Goal: Task Accomplishment & Management: Use online tool/utility

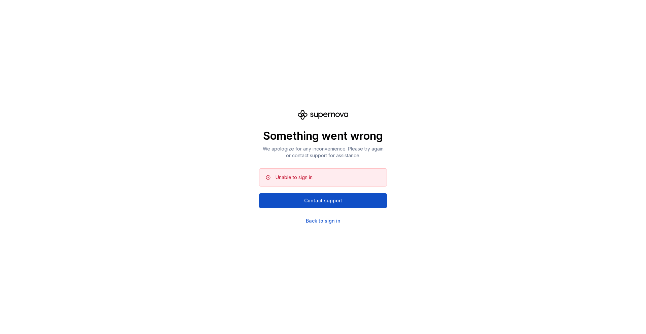
click at [455, 116] on div "Something went wrong We apologize for any inconvenience. Please try again or co…" at bounding box center [323, 167] width 646 height 334
click at [328, 216] on div "Something went wrong We apologize for any inconvenience. Please try again or co…" at bounding box center [323, 167] width 128 height 114
click at [325, 220] on div "Back to sign in" at bounding box center [323, 220] width 35 height 7
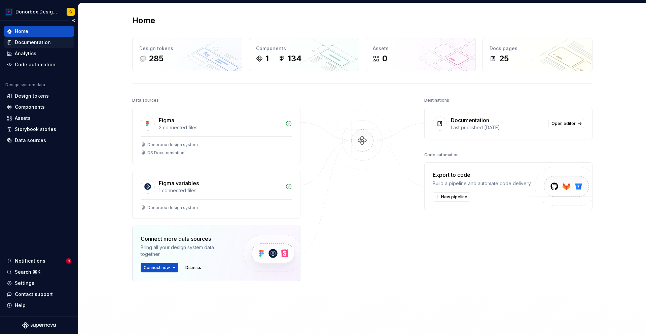
click at [27, 43] on div "Documentation" at bounding box center [33, 42] width 36 height 7
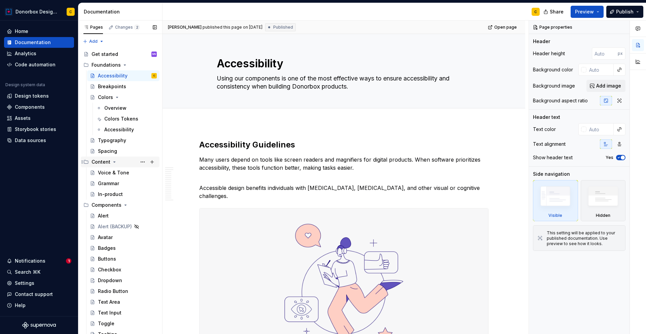
click at [107, 161] on div "Content" at bounding box center [100, 161] width 19 height 7
click at [99, 162] on div "Content" at bounding box center [100, 161] width 19 height 7
click at [114, 175] on div "Voice & Tone" at bounding box center [113, 172] width 31 height 7
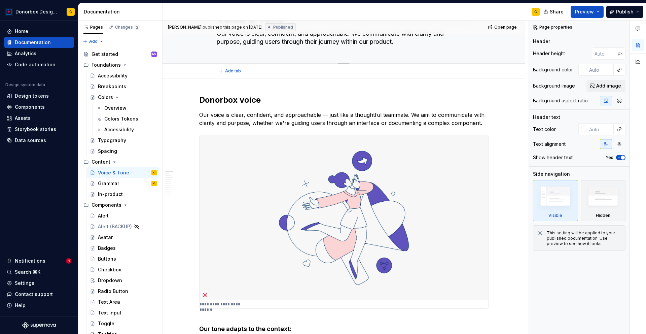
scroll to position [46, 0]
click at [304, 116] on p "Our voice is clear, confident, and approachable — just like a thoughtful teamma…" at bounding box center [343, 118] width 289 height 16
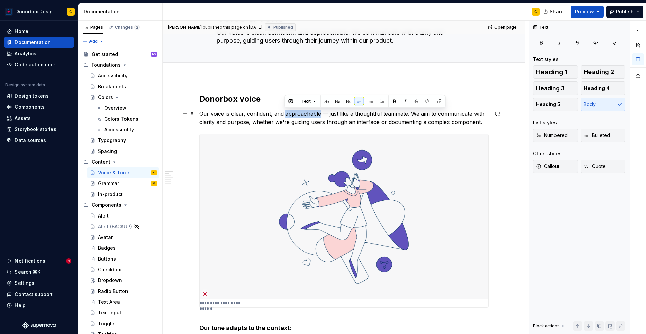
copy p "approachable"
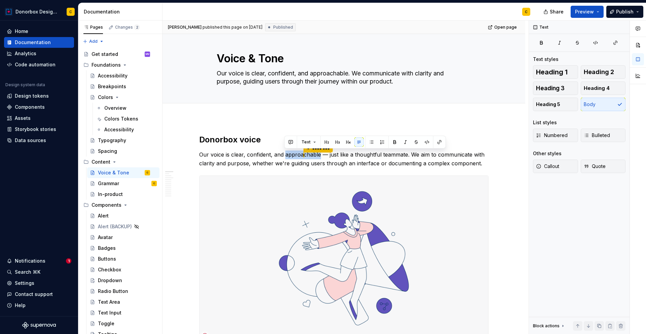
scroll to position [5, 0]
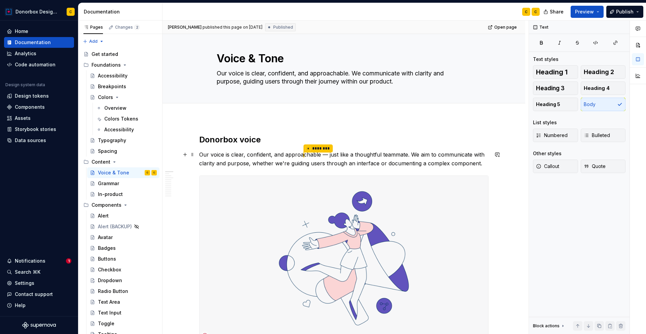
click at [348, 162] on p "Our voice is clear, confident, and approa * ******** chable — just like a thoug…" at bounding box center [343, 158] width 289 height 17
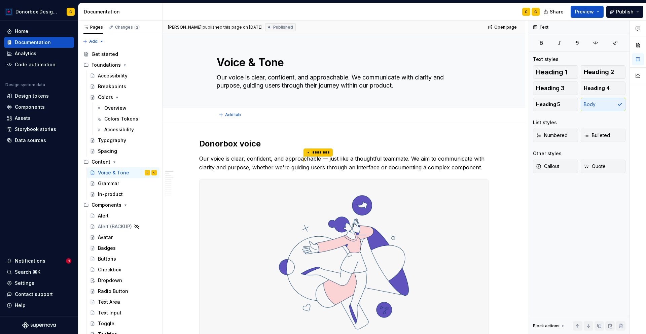
scroll to position [0, 0]
type textarea "*"
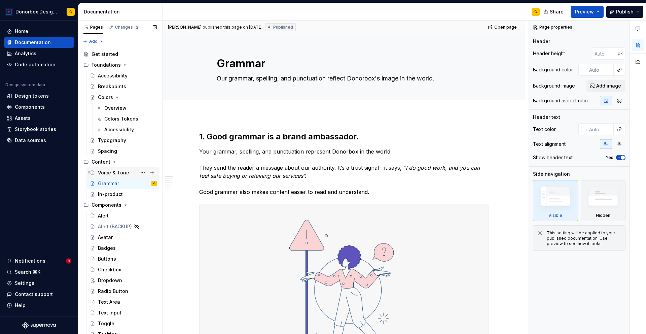
click at [116, 172] on div "Voice & Tone" at bounding box center [113, 172] width 31 height 7
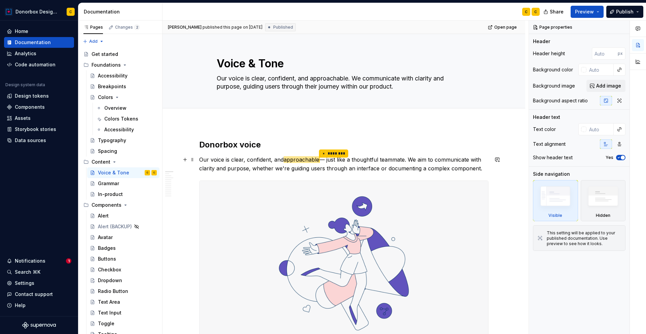
click at [365, 157] on p "Our voice is clear, confident, and approachable * ******** — just like a though…" at bounding box center [343, 163] width 289 height 17
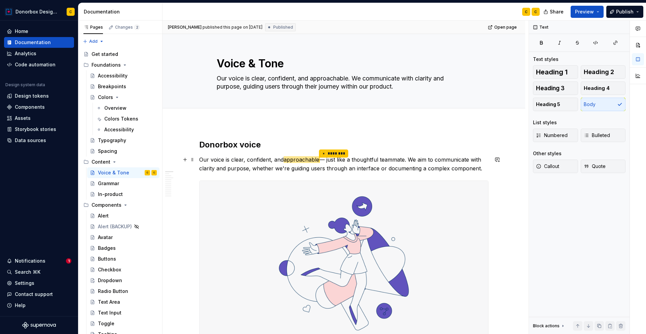
click at [302, 159] on span "approachable" at bounding box center [302, 159] width 36 height 7
type textarea "*"
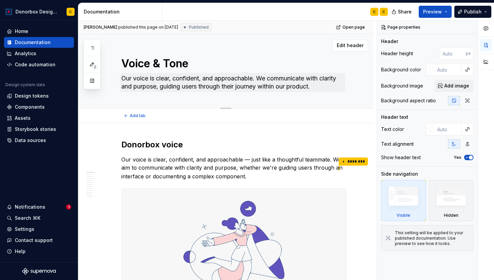
click at [170, 88] on textarea "Our voice is clear, confident, and approachable. We communicate with clarity an…" at bounding box center [232, 82] width 225 height 19
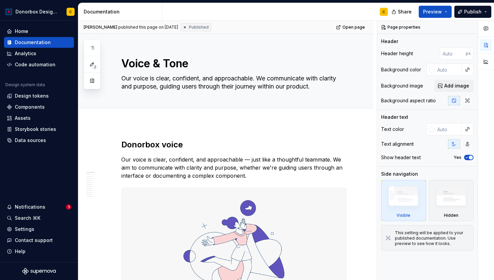
click at [190, 158] on p "Our voice is clear, confident, and approachable — just like a thoughtful teamma…" at bounding box center [233, 167] width 225 height 24
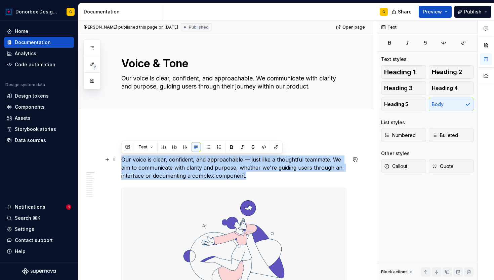
click at [190, 158] on p "Our voice is clear, confident, and approachable — just like a thoughtful teamma…" at bounding box center [233, 167] width 225 height 24
click at [164, 168] on p "Our voice is clear, confident, and approachable — just like a thoughtful teamma…" at bounding box center [233, 167] width 225 height 24
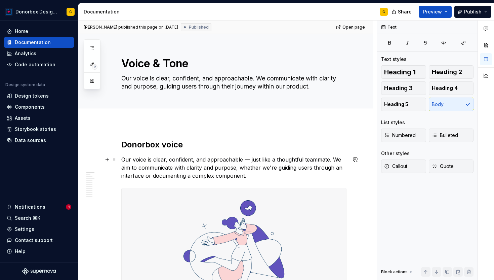
click at [164, 168] on p "Our voice is clear, confident, and approachable — just like a thoughtful teamma…" at bounding box center [233, 167] width 225 height 24
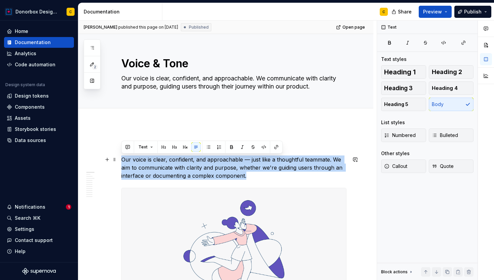
click at [164, 168] on p "Our voice is clear, confident, and approachable — just like a thoughtful teamma…" at bounding box center [233, 167] width 225 height 24
copy p "Our voice is clear, confident, and approachable — just like a thoughtful teamma…"
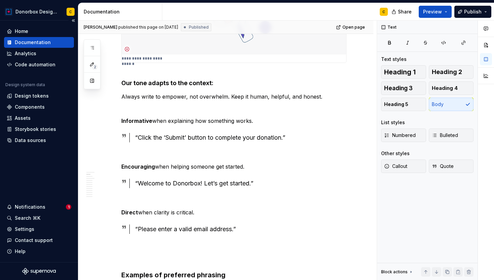
scroll to position [275, 0]
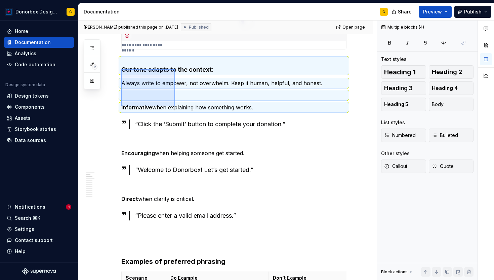
drag, startPoint x: 121, startPoint y: 69, endPoint x: 175, endPoint y: 106, distance: 65.8
click at [175, 106] on div "**********" at bounding box center [227, 151] width 299 height 260
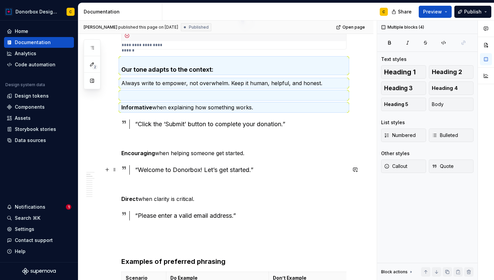
click at [279, 171] on div "“Welcome to Donorbox! Let’s get started.”" at bounding box center [241, 169] width 212 height 9
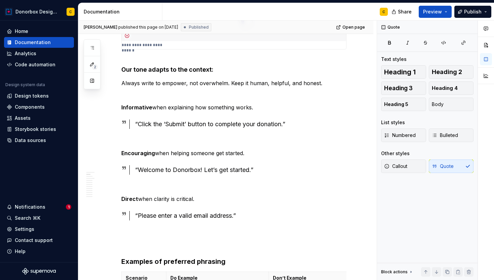
scroll to position [0, 0]
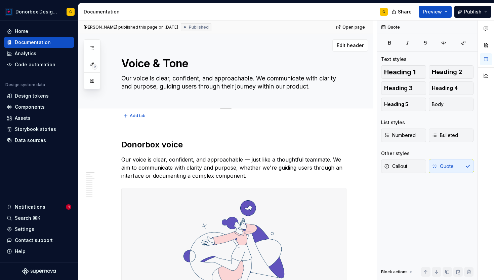
click at [170, 76] on textarea "Our voice is clear, confident, and approachable. We communicate with clarity an…" at bounding box center [232, 82] width 225 height 19
type textarea "*"
